Goal: Task Accomplishment & Management: Complete application form

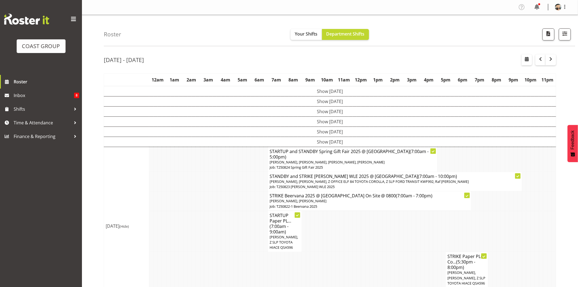
click at [255, 57] on div "Aug 18th - 24th, 2025" at bounding box center [330, 60] width 453 height 13
click at [256, 69] on div "Aug 18th - 24th, 2025 August 18 - 24, 2025 Today Day Week Fortnight Month calen…" at bounding box center [341, 179] width 474 height 259
click at [316, 66] on div "Aug 18th - 24th, 2025" at bounding box center [330, 60] width 453 height 13
click at [337, 69] on div "Aug 18th - 24th, 2025 August 18 - 24, 2025 Today Day Week Fortnight Month calen…" at bounding box center [341, 179] width 474 height 259
click at [316, 182] on span "Lance Ferguson, Luke Van Eyssen, Z OFFICE ELF 84 TOYOTA COROLLA, Z SLP FORD TRA…" at bounding box center [370, 181] width 200 height 5
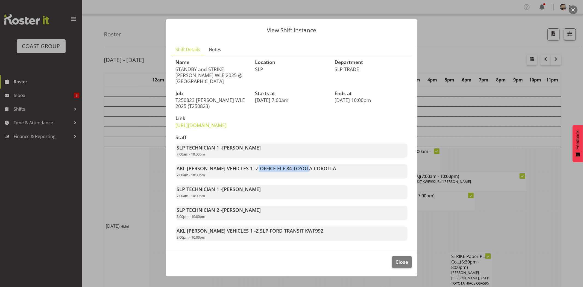
drag, startPoint x: 241, startPoint y: 180, endPoint x: 292, endPoint y: 183, distance: 52.0
click at [291, 172] on span "Z OFFICE ELF 84 TOYOTA COROLLA" at bounding box center [296, 168] width 80 height 7
click at [292, 172] on span "Z OFFICE ELF 84 TOYOTA COROLLA" at bounding box center [296, 168] width 80 height 7
drag, startPoint x: 229, startPoint y: 182, endPoint x: 288, endPoint y: 182, distance: 59.6
click at [288, 172] on strong "AKL RYMER VEHICLES 1 - Z OFFICE ELF 84 TOYOTA COROLLA" at bounding box center [257, 168] width 160 height 7
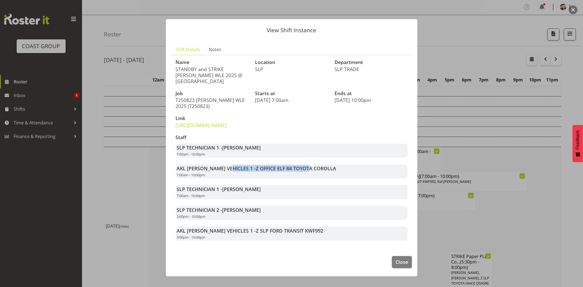
click at [288, 172] on span "Z OFFICE ELF 84 TOYOTA COROLLA" at bounding box center [296, 168] width 80 height 7
click at [398, 265] on span "Close" at bounding box center [401, 261] width 13 height 7
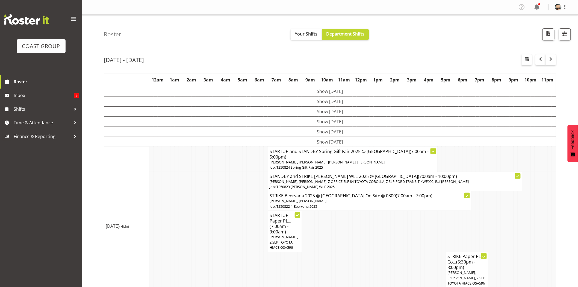
click at [315, 179] on span "Lance Ferguson, Luke Van Eyssen, Z OFFICE ELF 84 TOYOTA COROLLA, Z SLP FORD TRA…" at bounding box center [370, 181] width 200 height 5
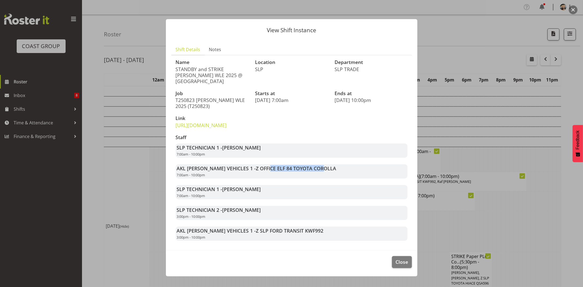
drag, startPoint x: 249, startPoint y: 178, endPoint x: 301, endPoint y: 179, distance: 51.4
click at [301, 172] on span "Z OFFICE ELF 84 TOYOTA COROLLA" at bounding box center [296, 168] width 80 height 7
click at [400, 268] on button "Close" at bounding box center [402, 262] width 20 height 12
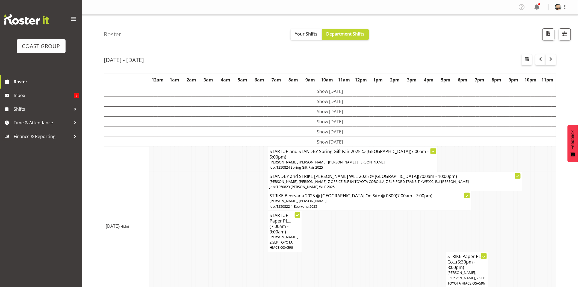
click at [245, 240] on td at bounding box center [244, 231] width 4 height 41
click at [565, 38] on button "button" at bounding box center [565, 34] width 12 height 12
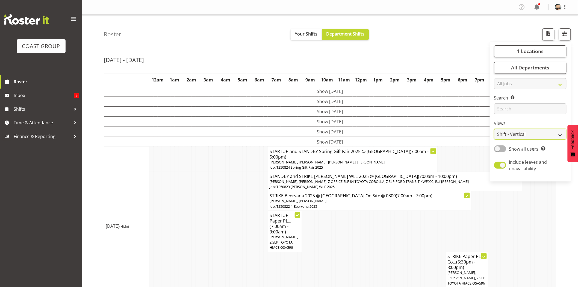
click at [552, 133] on select "Staff Role Shift - Horizontal Shift - Vertical Staff - Location" at bounding box center [530, 134] width 72 height 11
click at [329, 52] on div "Aug 18th - 24th, 2025 August 18 - 24, 2025 Today Day Week Fortnight Month calen…" at bounding box center [341, 179] width 474 height 259
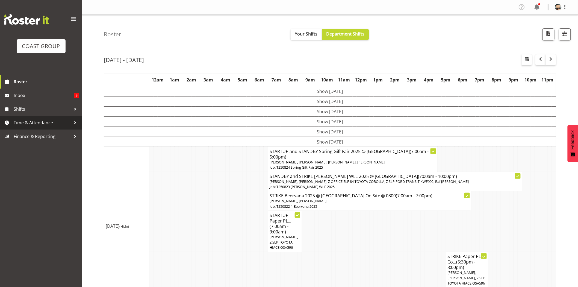
click at [29, 121] on span "Time & Attendance" at bounding box center [42, 123] width 57 height 8
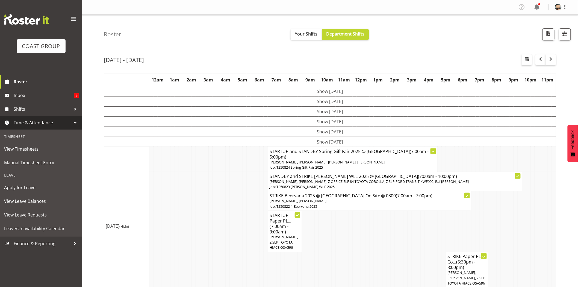
click at [29, 121] on span "Time & Attendance" at bounding box center [42, 123] width 57 height 8
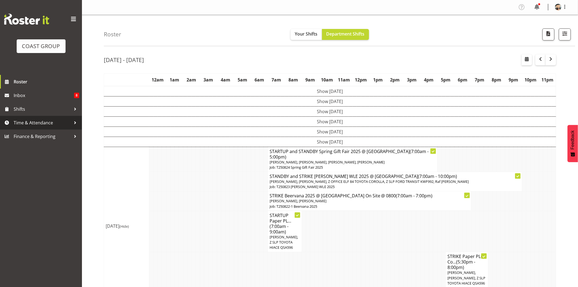
click at [44, 124] on span "Time & Attendance" at bounding box center [42, 123] width 57 height 8
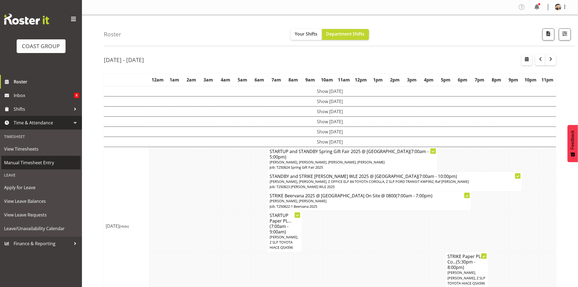
click at [41, 160] on span "Manual Timesheet Entry" at bounding box center [41, 163] width 74 height 8
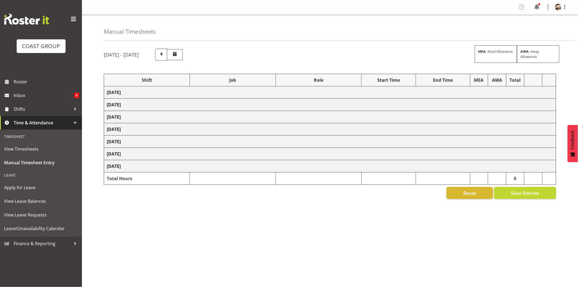
select select "77855"
select select "10210"
select select "66158"
select select "9150"
select select "77855"
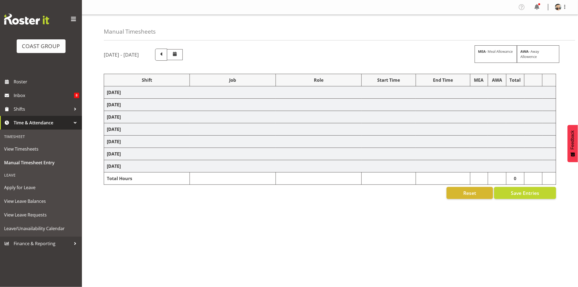
select select "10210"
select select "66158"
select select "9150"
select select "66158"
select select "9150"
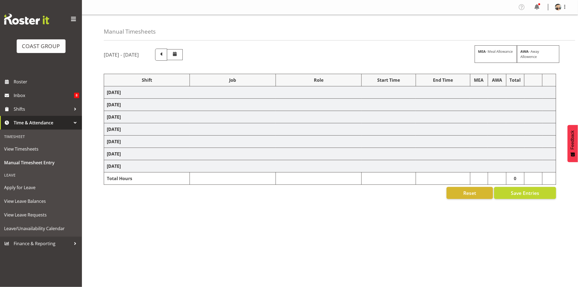
select select "66158"
select select "9150"
select select "66158"
select select "9150"
select select "66158"
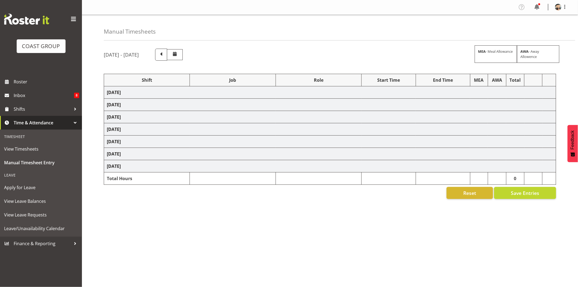
select select "9150"
select select "66158"
select select "9150"
select select "78200"
select select "10259"
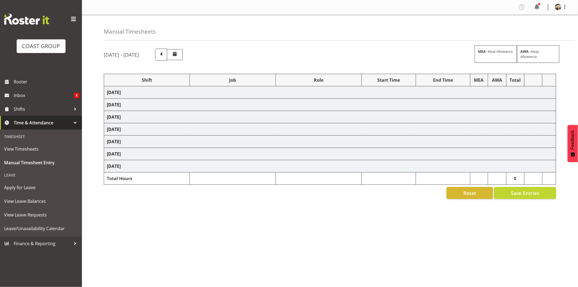
select select "68305"
select select "9353"
select select "66158"
select select "9150"
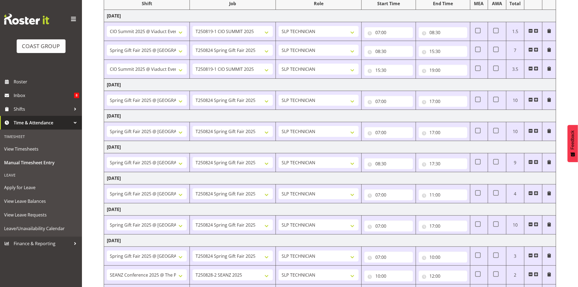
scroll to position [148, 0]
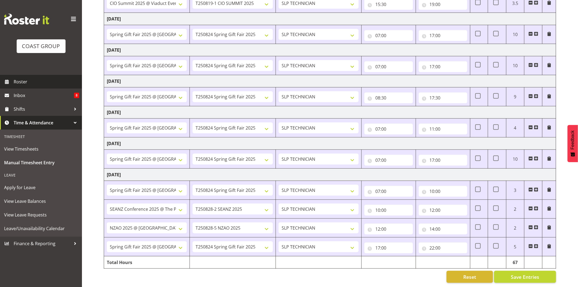
click at [25, 86] on link "Roster" at bounding box center [41, 82] width 82 height 14
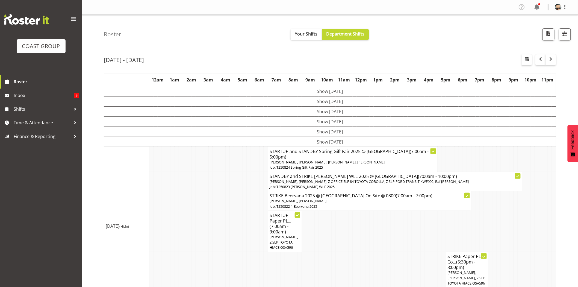
drag, startPoint x: 579, startPoint y: 98, endPoint x: 580, endPoint y: 101, distance: 3.6
click at [578, 101] on html "COAST GROUP Roster Inbox 8 Shifts Time & Attendance Finance & Reporting Profile…" at bounding box center [289, 143] width 578 height 287
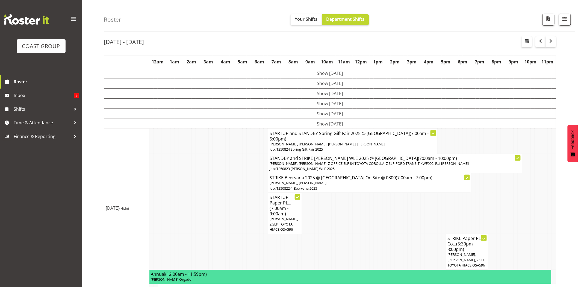
scroll to position [23, 0]
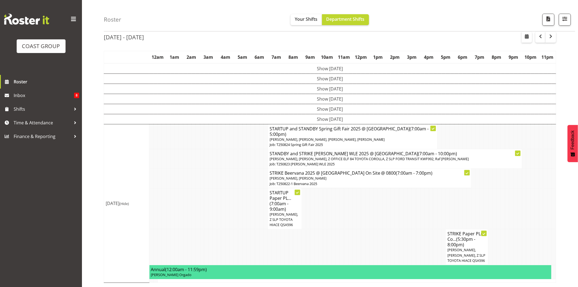
click at [286, 212] on span "Luke Van Eyssen, Z SLP TOYOTA HIACE QSA596" at bounding box center [284, 219] width 28 height 15
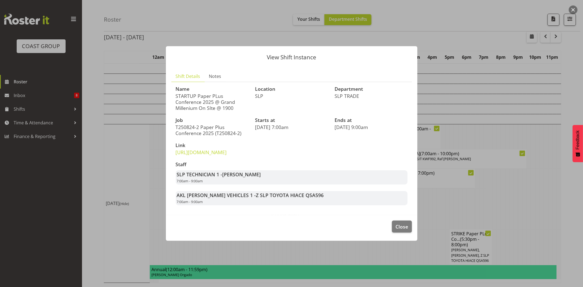
drag, startPoint x: 213, startPoint y: 92, endPoint x: 227, endPoint y: 95, distance: 14.7
click at [227, 95] on p "STARTUP Paper PLus Conference 2025 @ Grand Millenium On SIte @ 1900" at bounding box center [212, 102] width 73 height 18
click at [398, 230] on span "Close" at bounding box center [401, 226] width 13 height 7
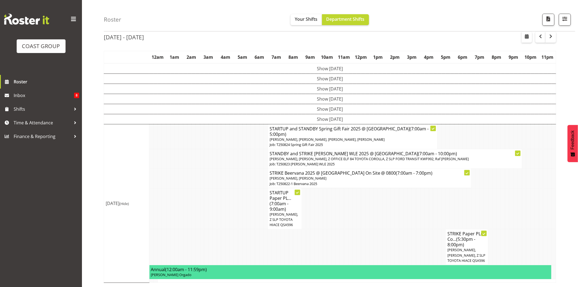
click at [376, 224] on td at bounding box center [376, 208] width 4 height 41
click at [366, 140] on span "Shaun Dalgetty, Hayden Watts, Aof Anujarawat, Michel Bonette" at bounding box center [327, 139] width 115 height 5
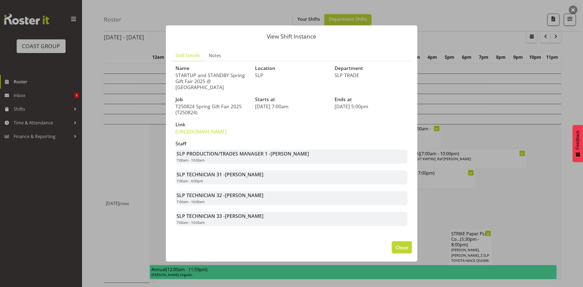
click at [400, 251] on span "Close" at bounding box center [401, 247] width 13 height 7
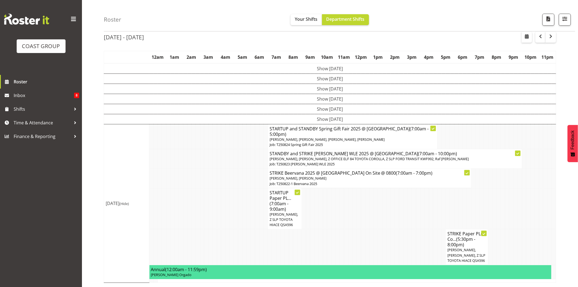
click at [401, 253] on td at bounding box center [401, 247] width 4 height 36
click at [463, 249] on span "Coel Phillips, Michel Bonette, Z SLP TOYOTA HIACE QSA596" at bounding box center [467, 254] width 38 height 15
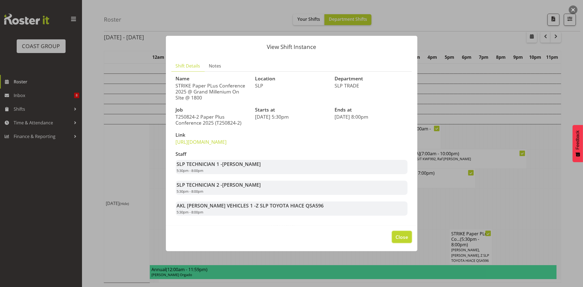
click at [407, 241] on span "Close" at bounding box center [401, 236] width 13 height 7
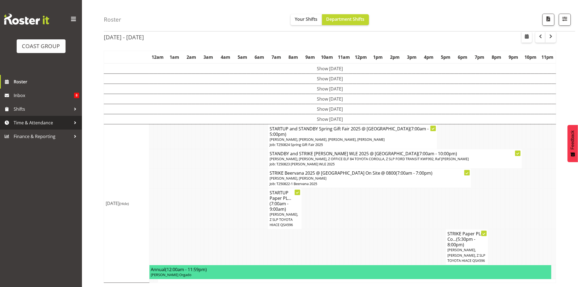
click at [33, 122] on span "Time & Attendance" at bounding box center [42, 123] width 57 height 8
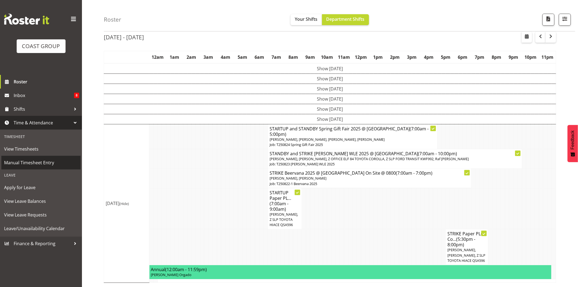
click at [38, 164] on span "Manual Timesheet Entry" at bounding box center [41, 163] width 74 height 8
